Goal: Check status: Check status

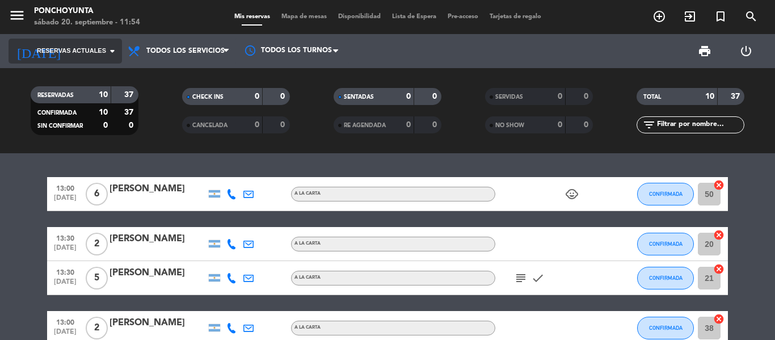
click at [88, 42] on input at bounding box center [117, 50] width 96 height 19
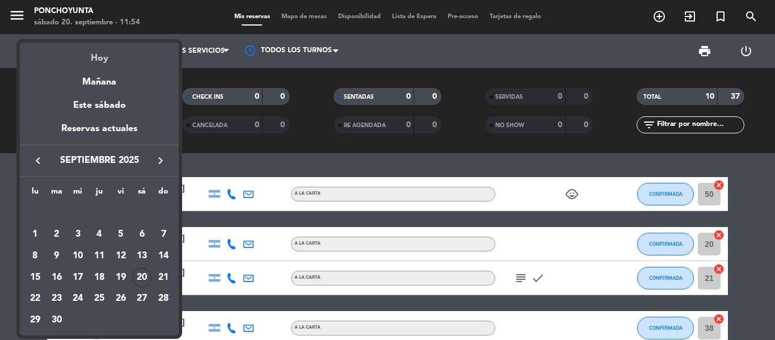
click at [98, 60] on div "Hoy" at bounding box center [99, 54] width 159 height 23
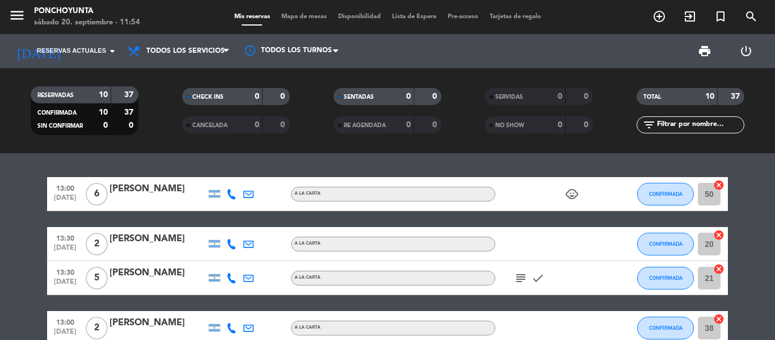
type input "[DATE]"
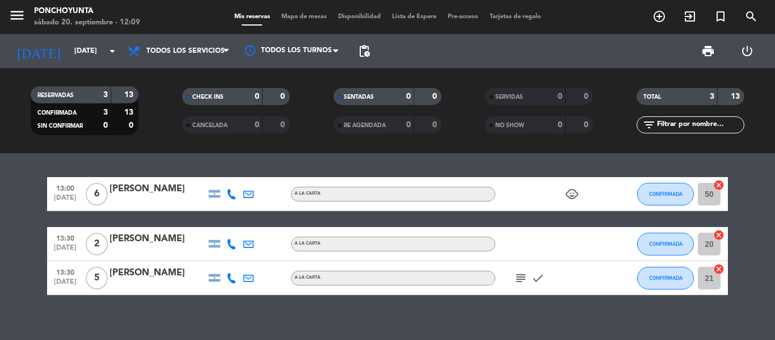
click at [107, 28] on div "sábado 20. septiembre - 12:09" at bounding box center [87, 22] width 106 height 11
click at [102, 62] on div "[DATE] [DATE] arrow_drop_down" at bounding box center [65, 51] width 113 height 25
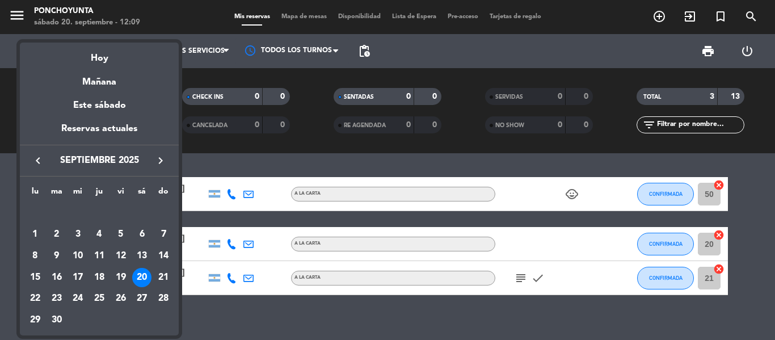
click at [95, 134] on div "Reservas actuales" at bounding box center [99, 132] width 159 height 23
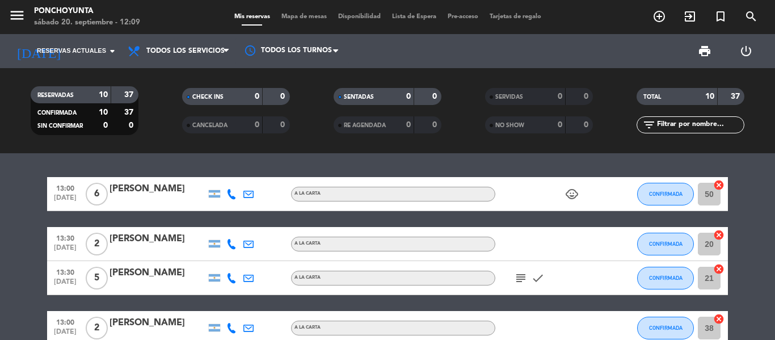
click at [398, 14] on span "Lista de Espera" at bounding box center [414, 17] width 56 height 6
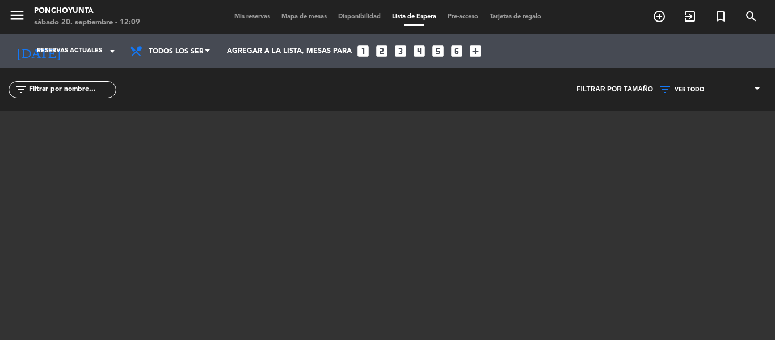
click at [243, 16] on span "Mis reservas" at bounding box center [252, 17] width 47 height 6
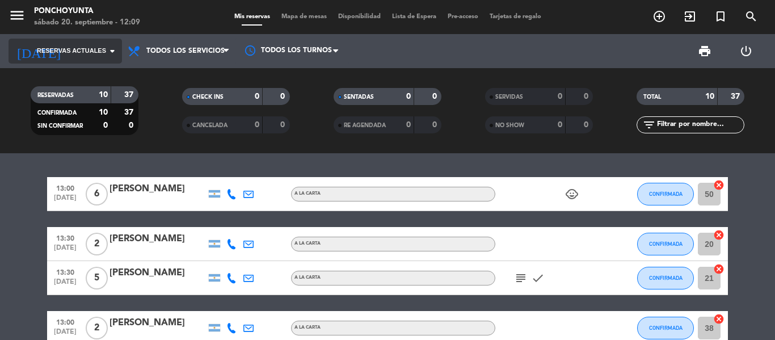
click at [113, 48] on icon "arrow_drop_down" at bounding box center [112, 51] width 14 height 14
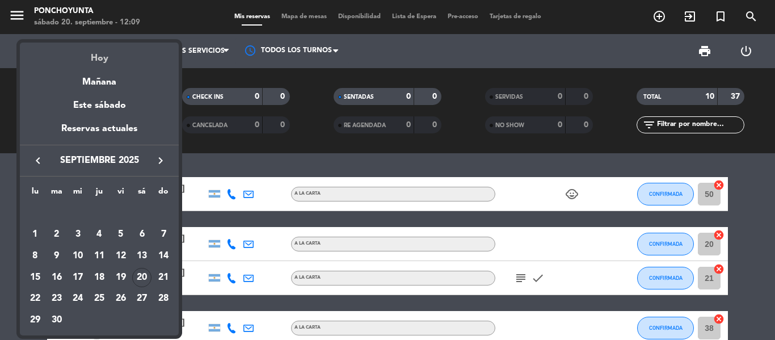
click at [109, 60] on div "Hoy" at bounding box center [99, 54] width 159 height 23
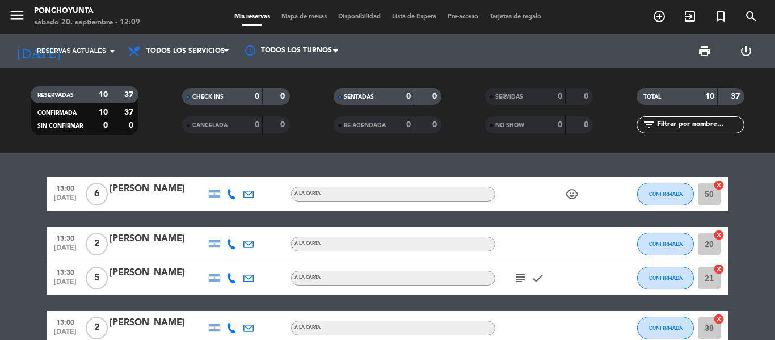
type input "[DATE]"
